Goal: Ask a question

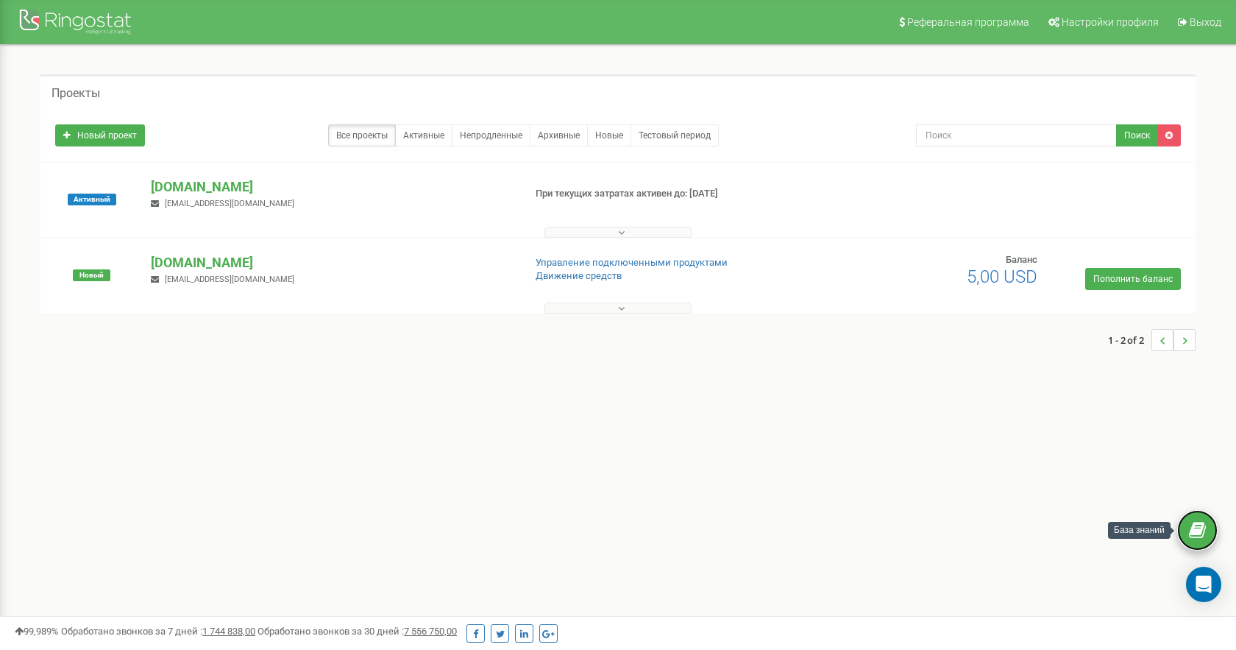
click at [1203, 533] on icon at bounding box center [1197, 530] width 17 height 22
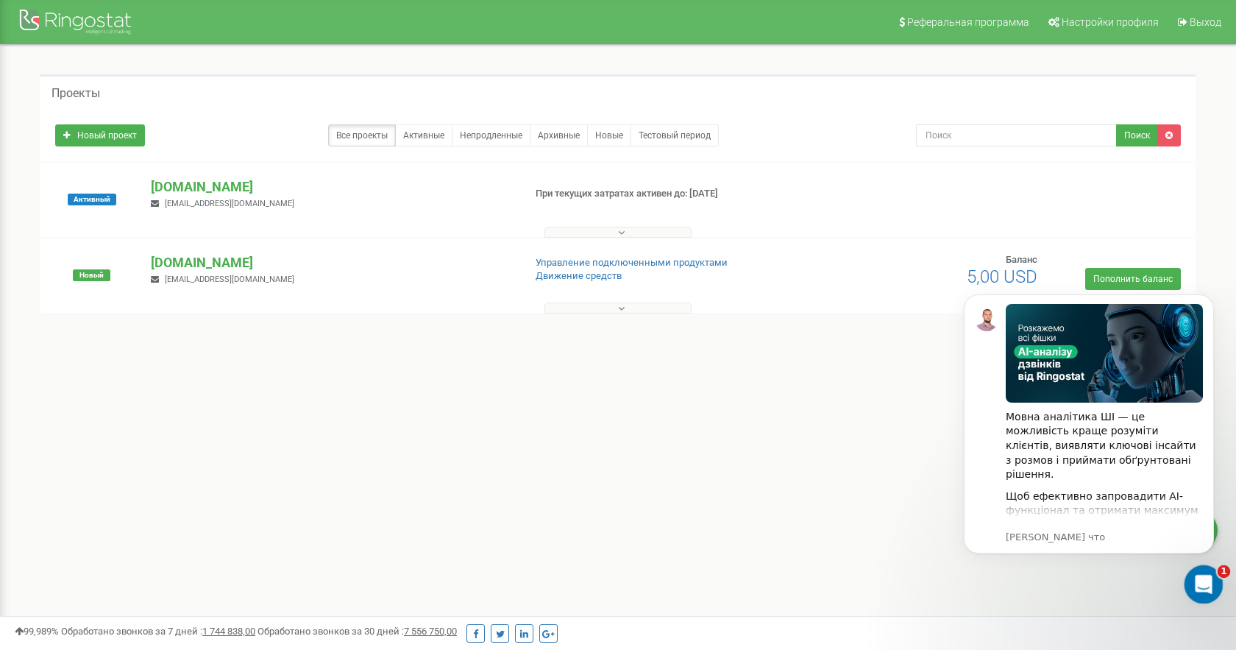
click at [1196, 584] on icon "Открыть службу сообщений Intercom" at bounding box center [1202, 582] width 24 height 24
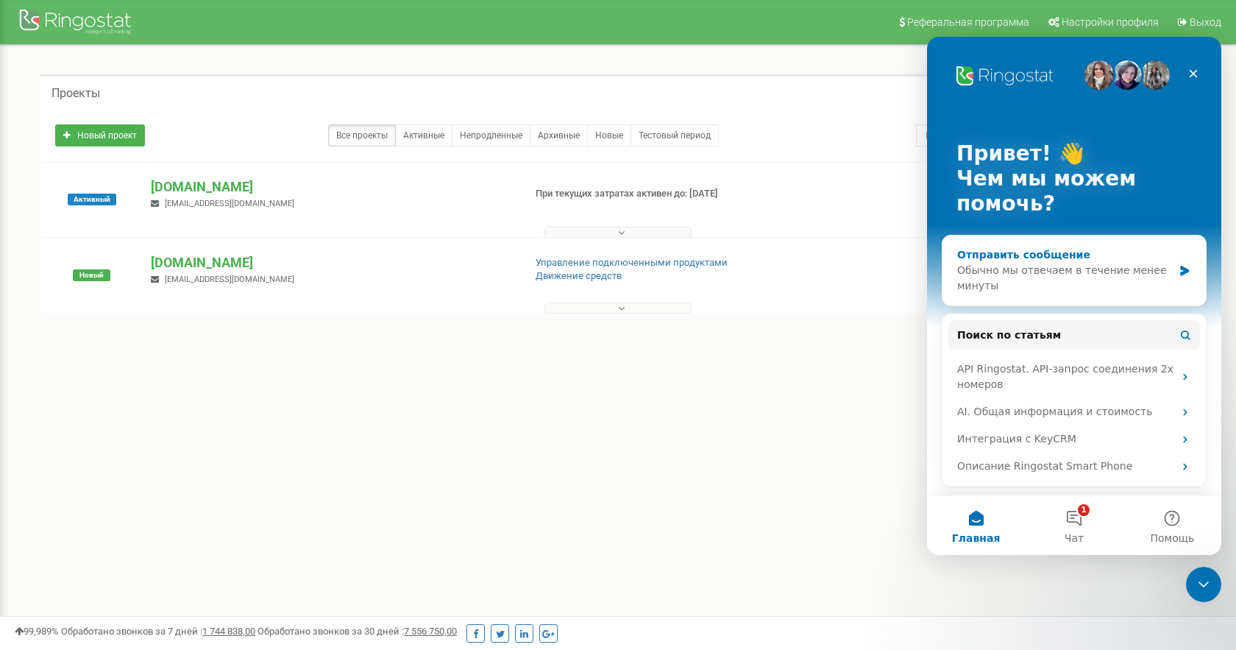
click at [1097, 266] on div "Обычно мы отвечаем в течение менее минуты" at bounding box center [1065, 278] width 216 height 31
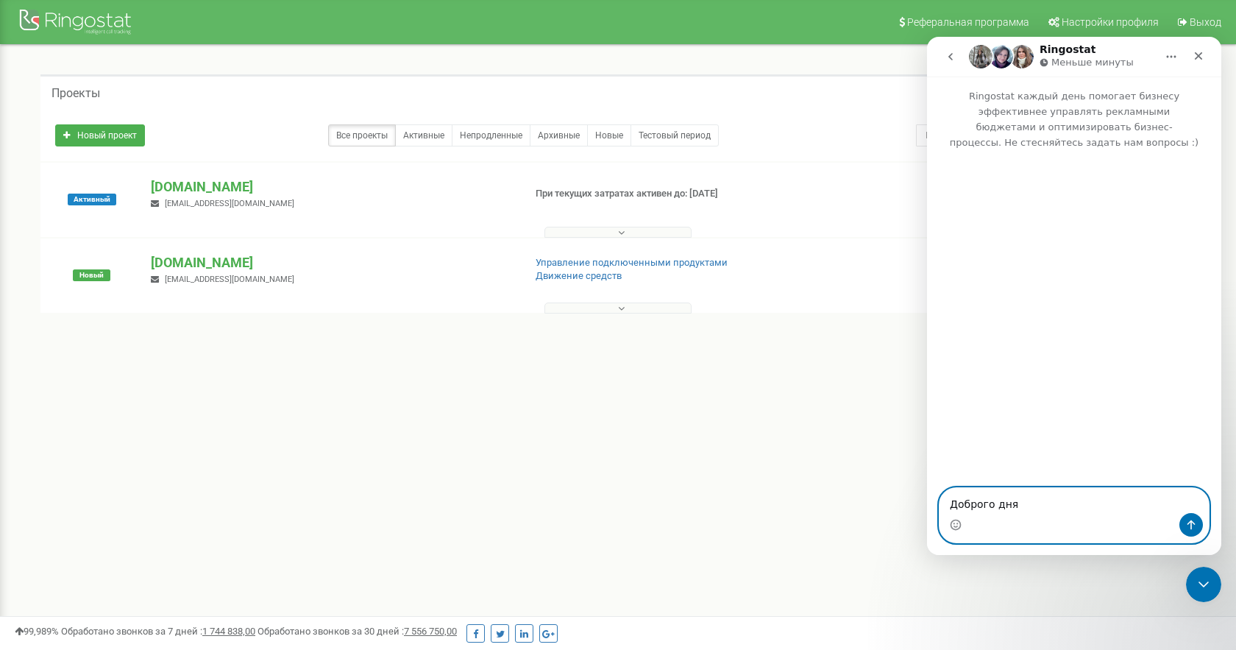
click at [1040, 504] on textarea "Доброго дня" at bounding box center [1073, 500] width 269 height 25
click at [1040, 501] on textarea "Доброго дня" at bounding box center [1073, 500] width 269 height 25
click at [1036, 494] on textarea "Доброго дня" at bounding box center [1073, 500] width 269 height 25
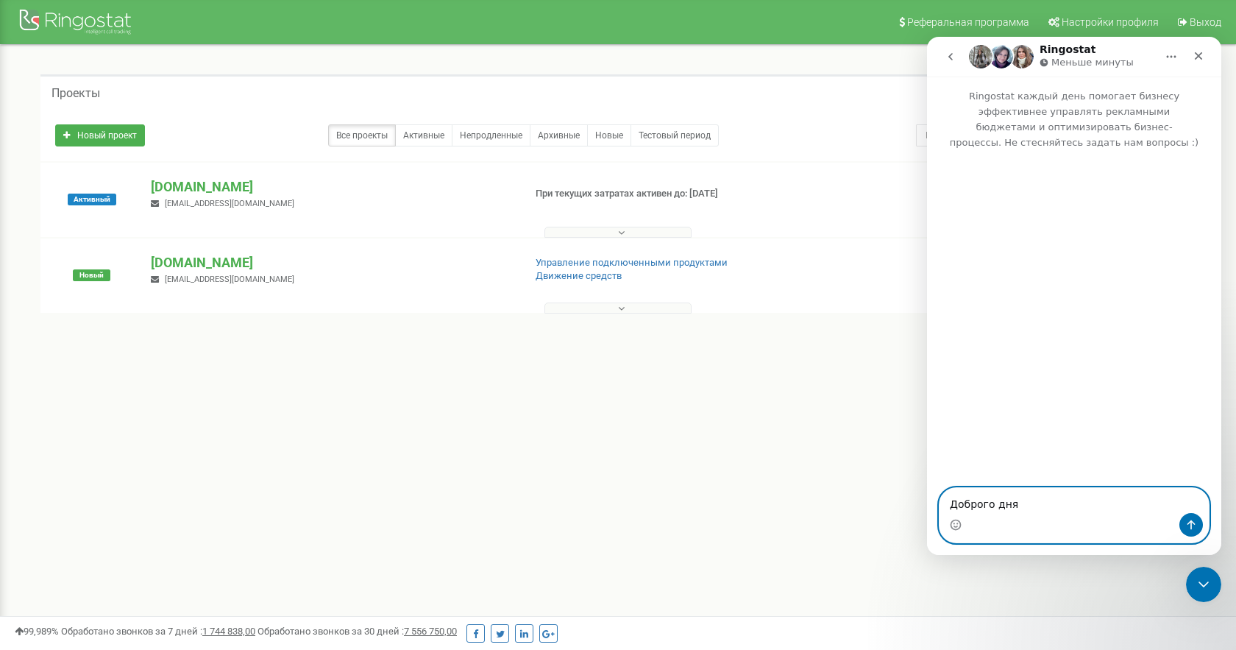
click at [1036, 494] on textarea "Доброго дня" at bounding box center [1073, 500] width 269 height 25
paste textarea "й день! У мене вже є SIP-акаунт для використання на ПК, але мені потрібен окрем…"
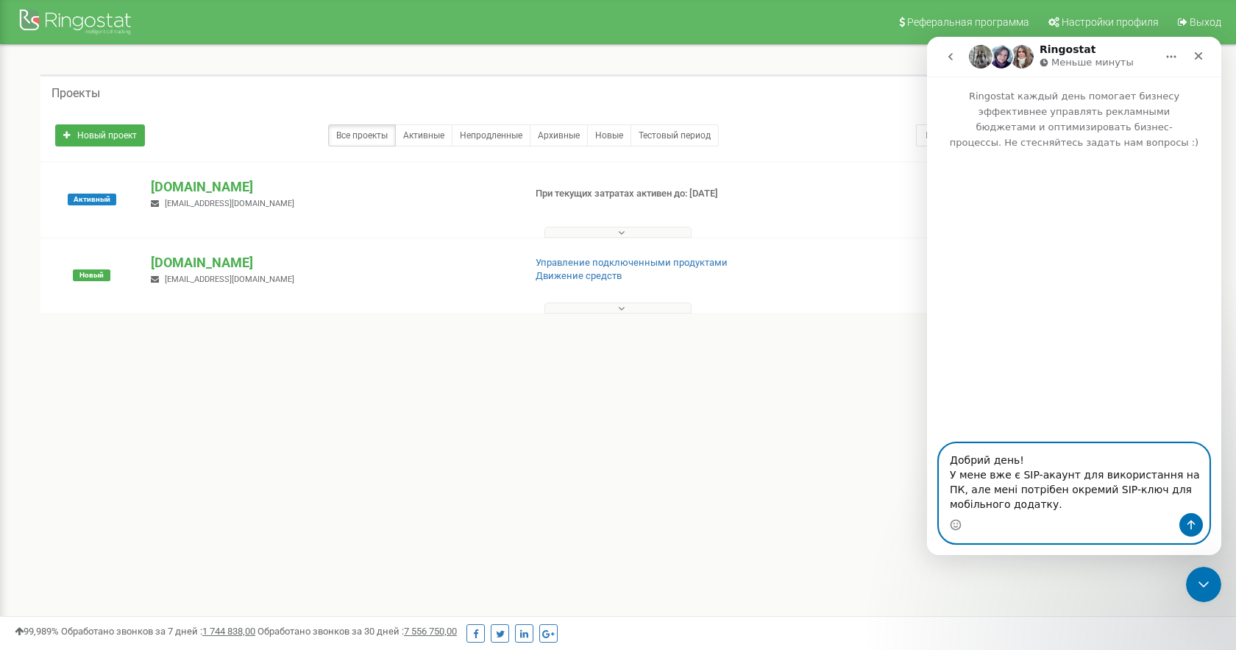
type textarea "Добрий день! У мене вже є SIP-акаунт для використання на ПК, але мені потрібен …"
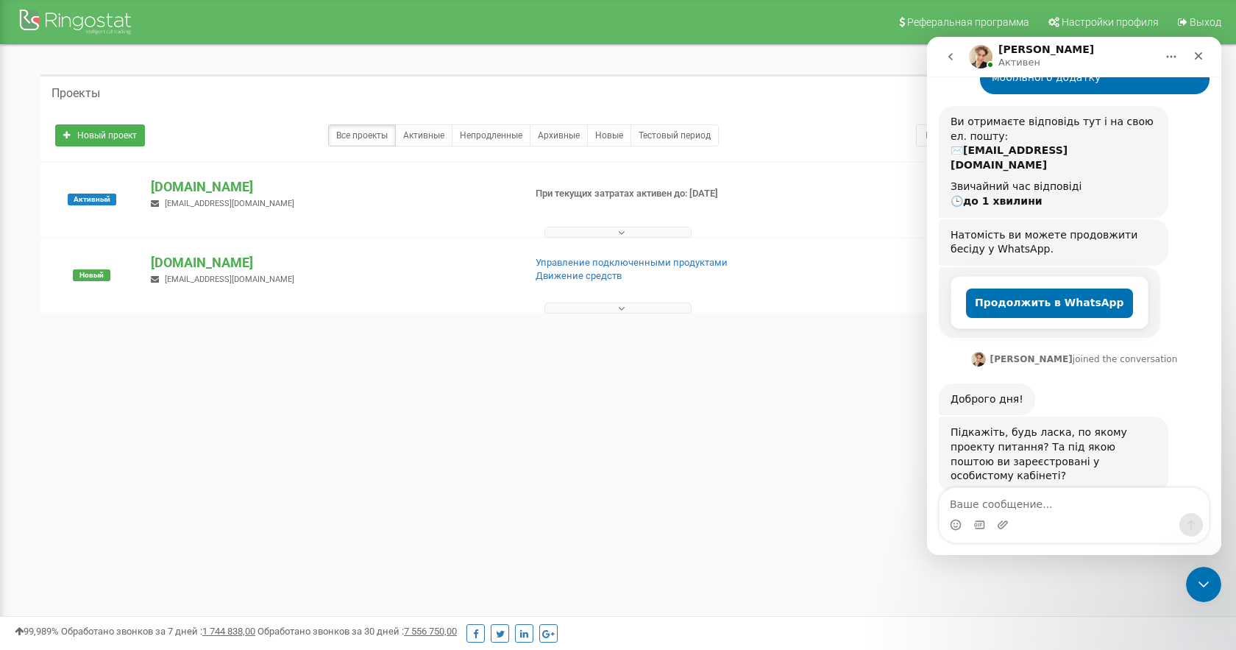
scroll to position [169, 0]
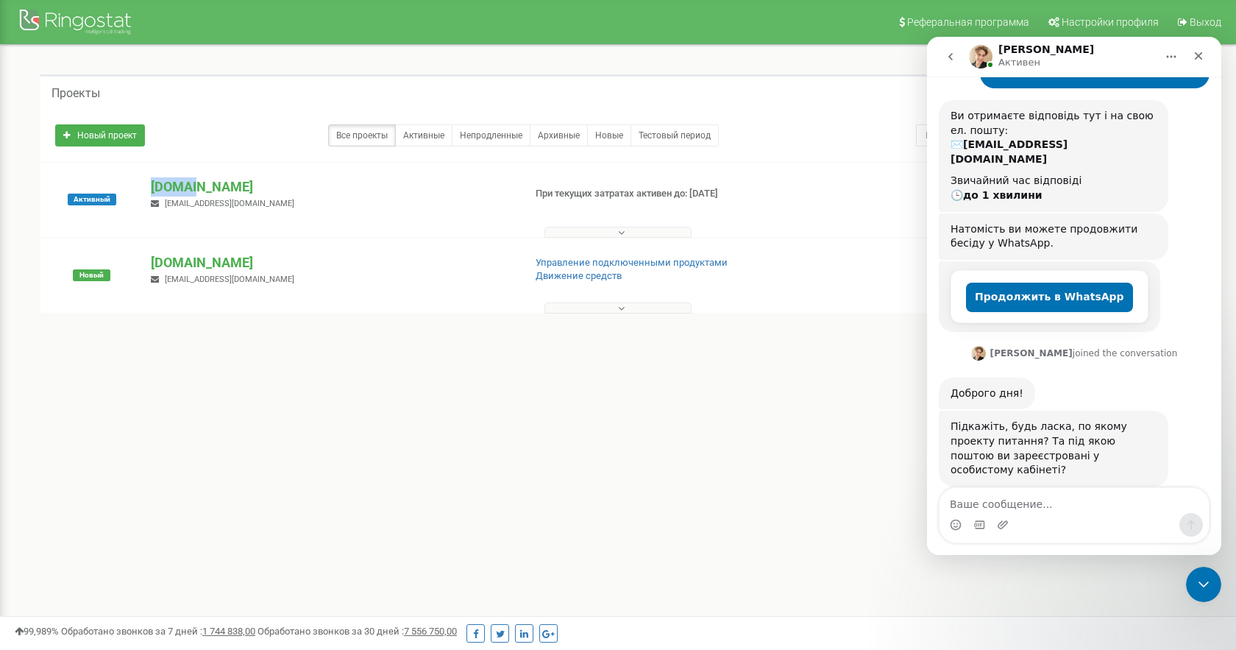
drag, startPoint x: 205, startPoint y: 182, endPoint x: 144, endPoint y: 188, distance: 61.3
click at [144, 188] on div "[DOMAIN_NAME] [EMAIL_ADDRESS][DOMAIN_NAME]" at bounding box center [331, 193] width 383 height 32
copy p "[DOMAIN_NAME]"
click at [1001, 514] on div "Мессенджер Intercom" at bounding box center [1003, 525] width 12 height 24
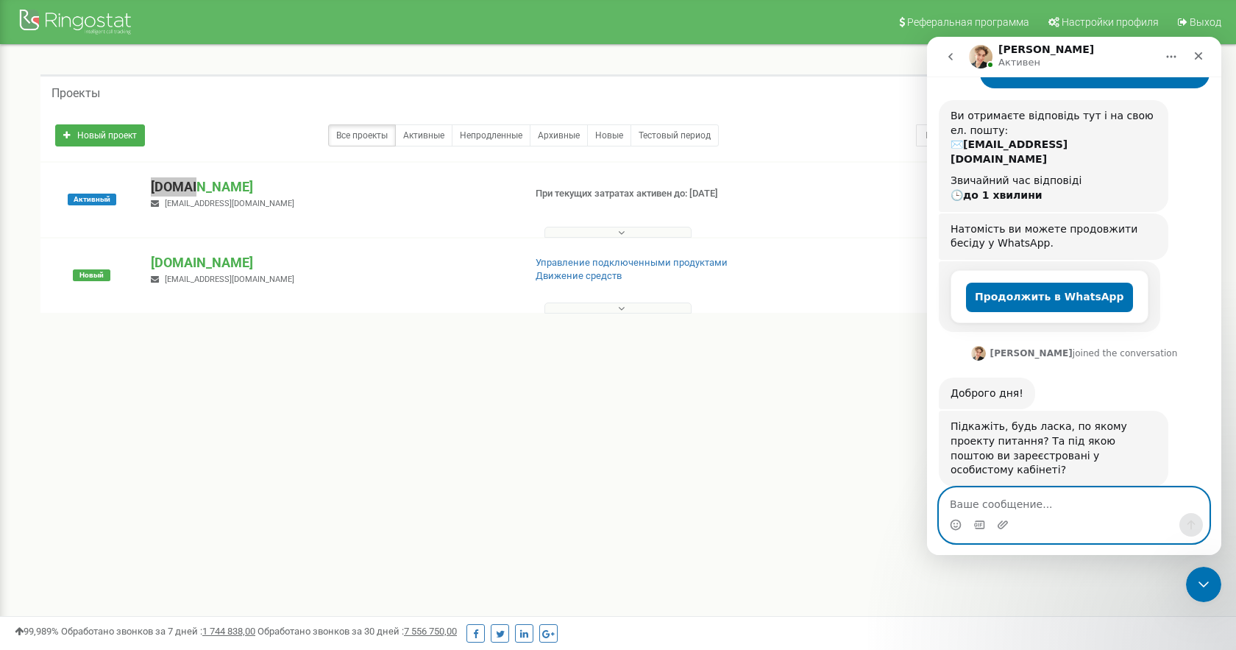
click at [1003, 510] on textarea "Ваше сообщение..." at bounding box center [1073, 500] width 269 height 25
paste textarea "[DOMAIN_NAME]"
type textarea "[DOMAIN_NAME]"
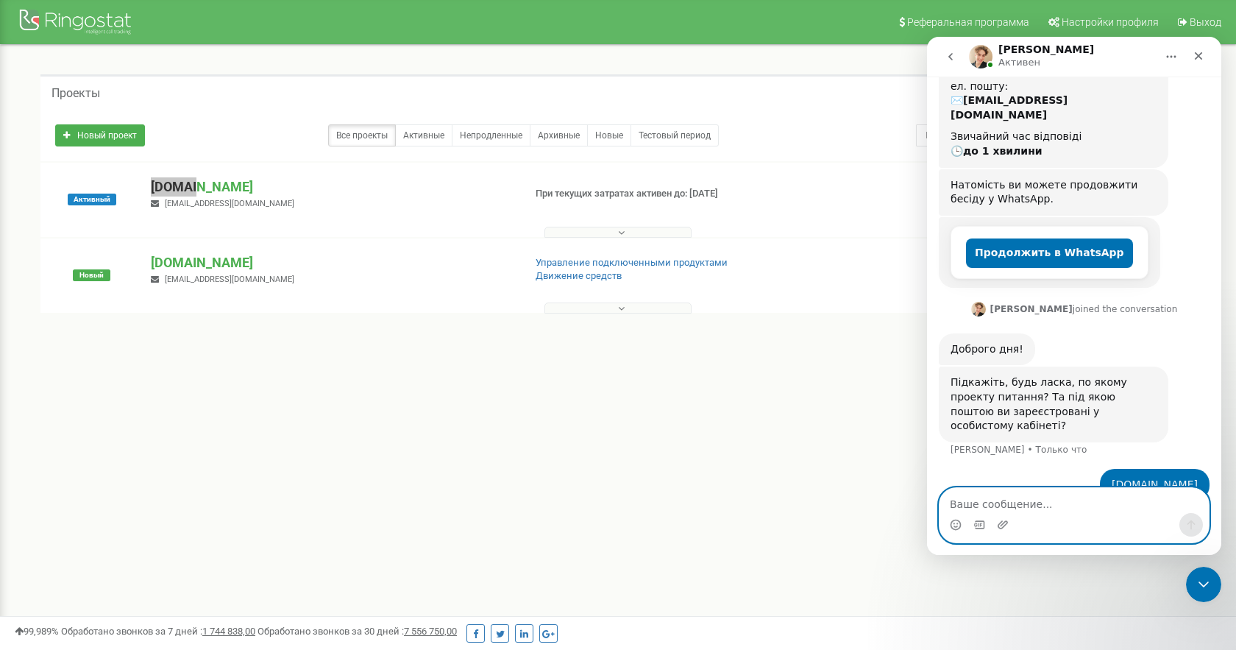
scroll to position [227, 0]
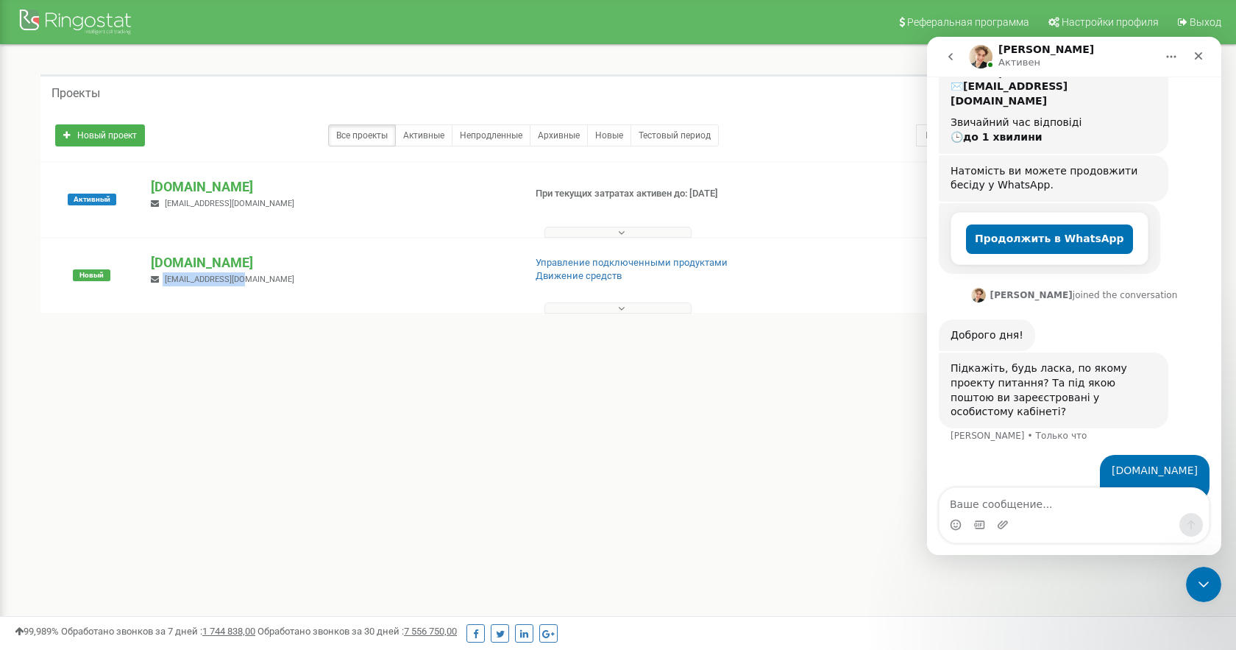
drag, startPoint x: 268, startPoint y: 282, endPoint x: 157, endPoint y: 283, distance: 111.1
click at [157, 283] on div "[DOMAIN_NAME] [EMAIL_ADDRESS][DOMAIN_NAME]" at bounding box center [331, 269] width 383 height 32
copy small "[EMAIL_ADDRESS][DOMAIN_NAME]"
click at [1017, 502] on textarea "Ваше сообщение..." at bounding box center [1073, 500] width 269 height 25
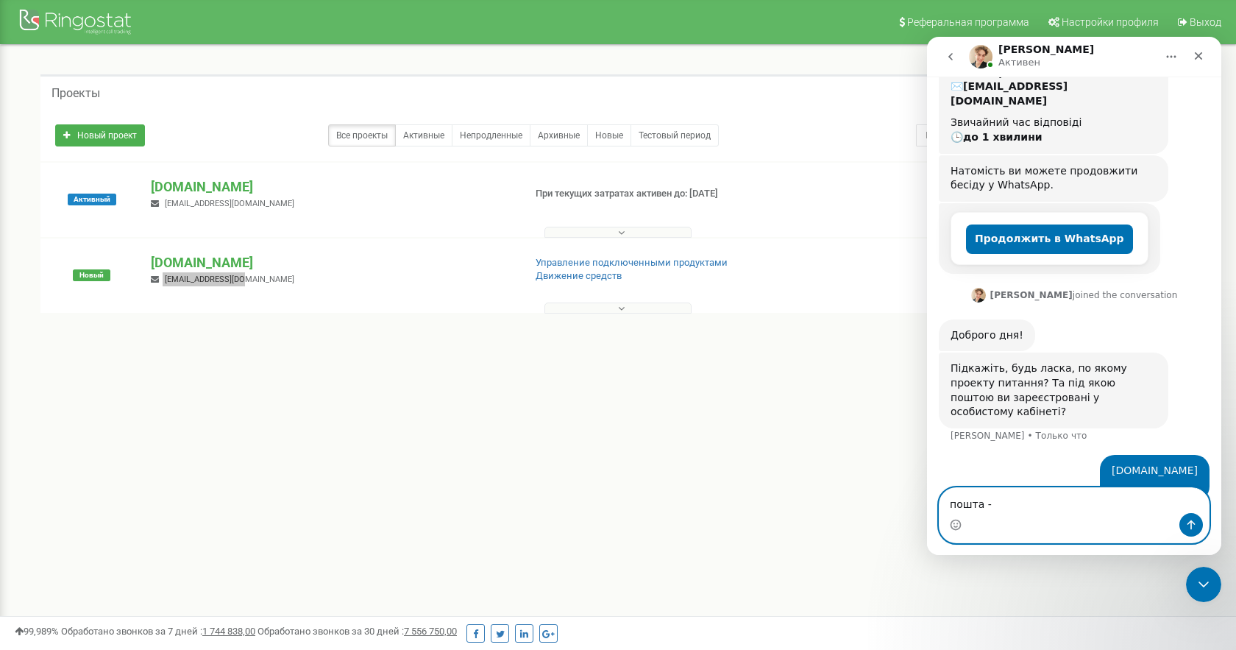
paste textarea "[EMAIL_ADDRESS][DOMAIN_NAME]"
type textarea "пошта - [EMAIL_ADDRESS][DOMAIN_NAME]"
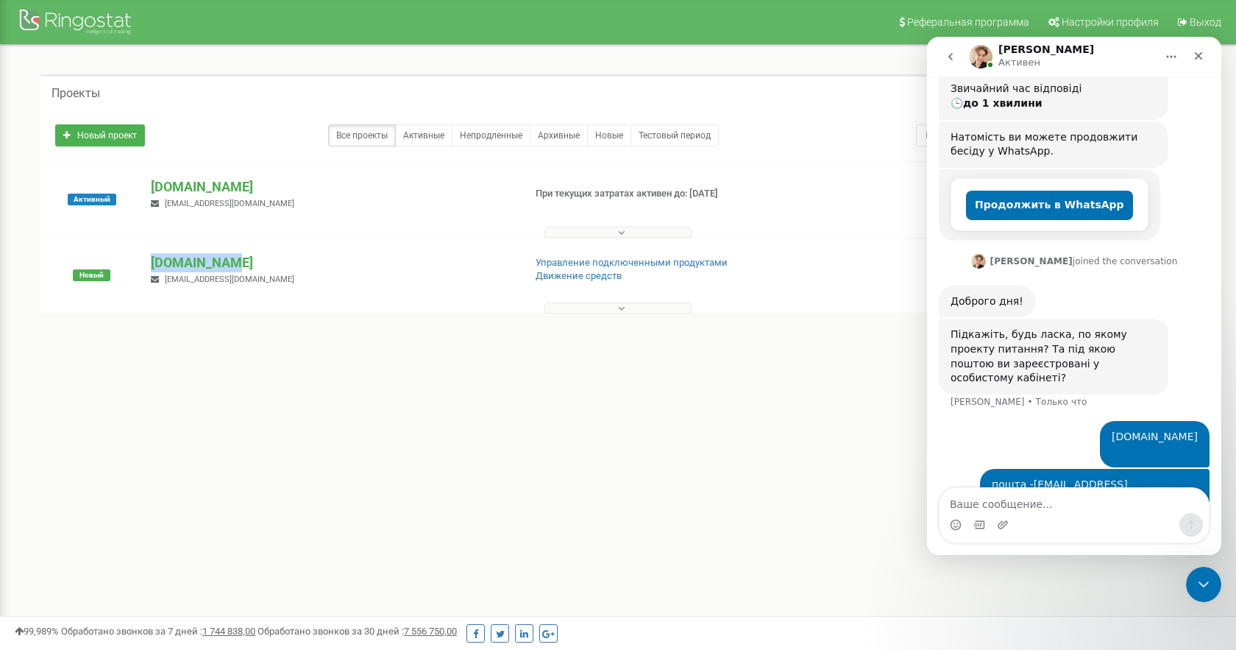
drag, startPoint x: 274, startPoint y: 258, endPoint x: 142, endPoint y: 263, distance: 131.8
click at [142, 263] on div "[DOMAIN_NAME] [EMAIL_ADDRESS][DOMAIN_NAME]" at bounding box center [331, 269] width 383 height 32
copy p "[DOMAIN_NAME]"
click at [1001, 502] on textarea "Ваше сообщение..." at bounding box center [1073, 500] width 269 height 25
paste textarea "[DOMAIN_NAME]"
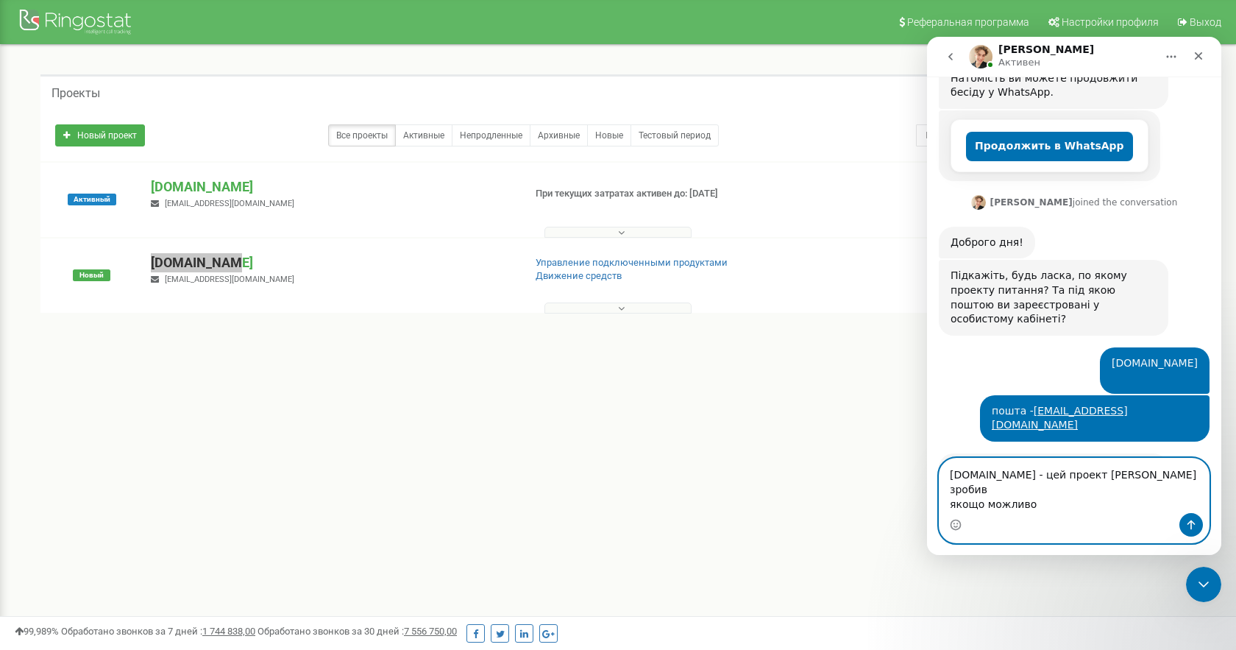
scroll to position [320, 0]
type textarea "[DOMAIN_NAME] - цей проект [PERSON_NAME] зробив якощо можливо його видалиті"
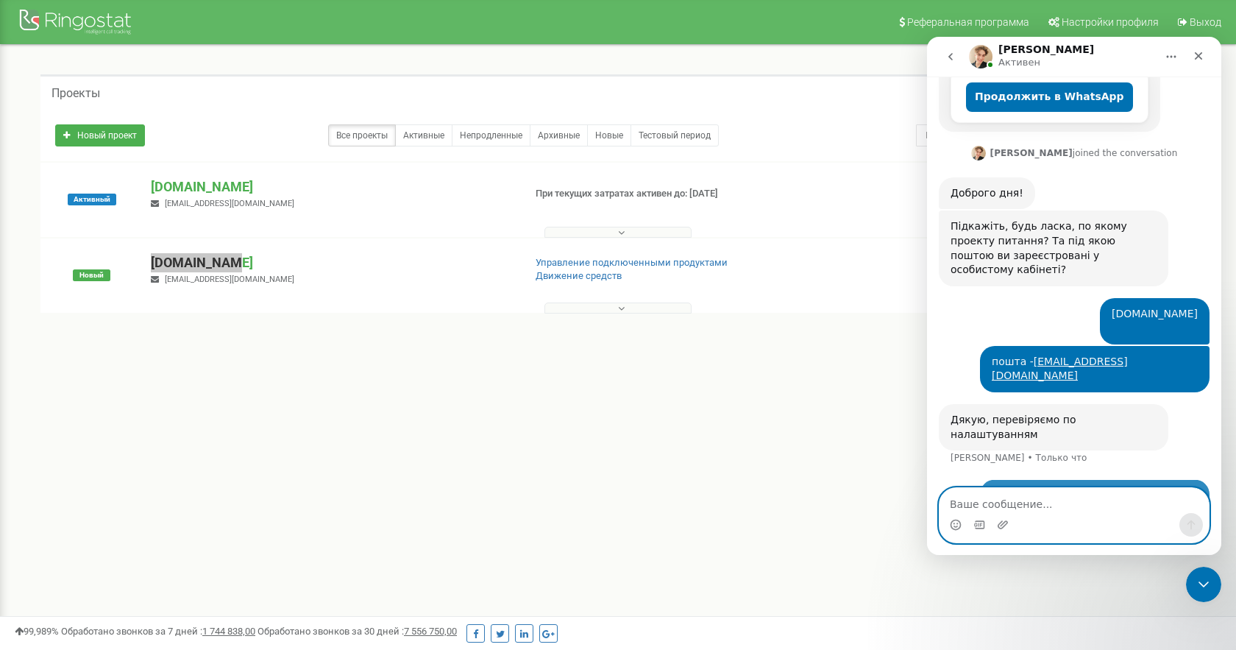
scroll to position [377, 0]
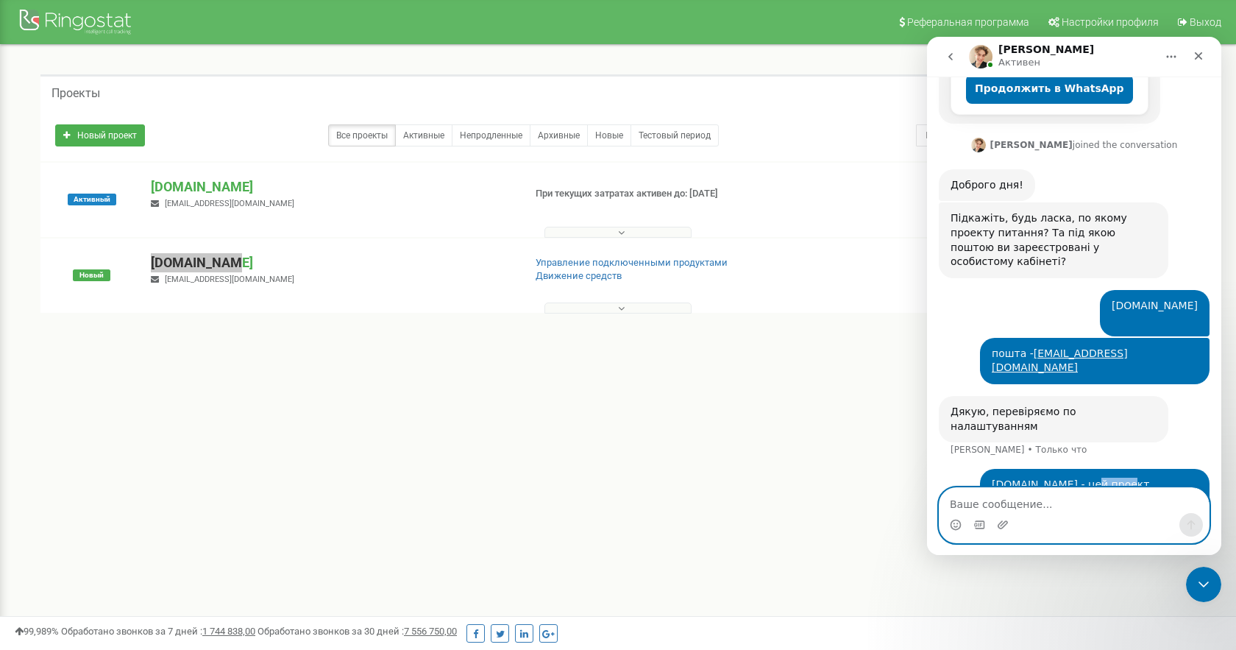
click at [1144, 508] on textarea "Ваше сообщение..." at bounding box center [1073, 500] width 269 height 25
type textarea "видалити."
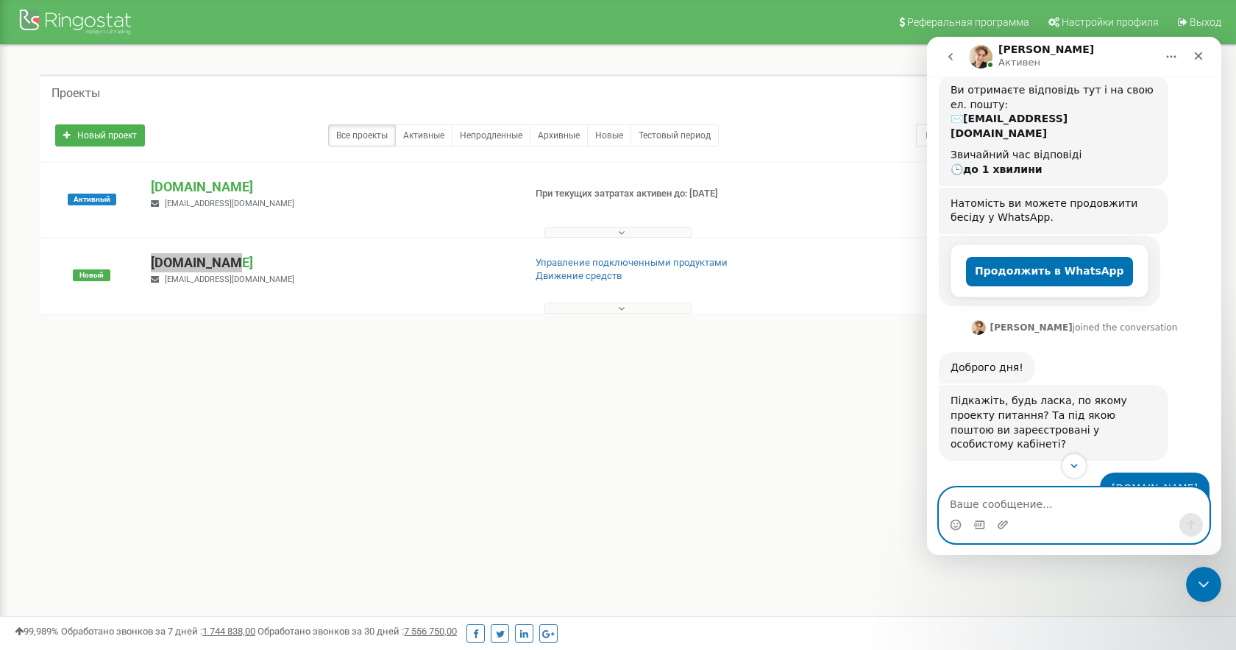
scroll to position [375, 0]
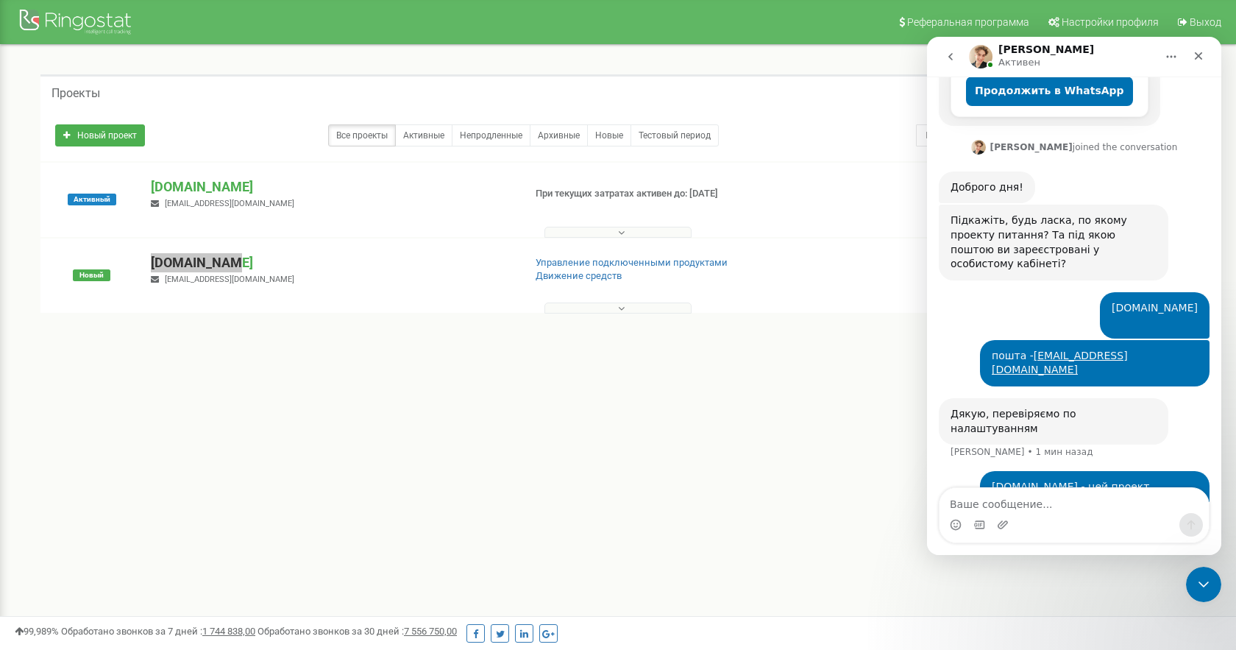
click at [1005, 471] on div "[DOMAIN_NAME] - цей проект [PERSON_NAME] зробив якощо можливо його видалиті [PE…" at bounding box center [1095, 501] width 230 height 61
click at [1007, 480] on div "[DOMAIN_NAME] - цей проект [PERSON_NAME] зробив якощо можливо його видалиті" at bounding box center [1095, 501] width 206 height 43
